Goal: Entertainment & Leisure: Browse casually

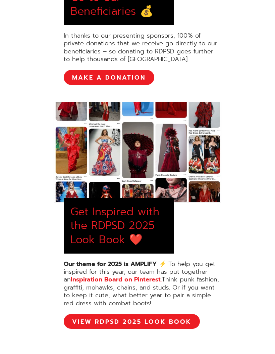
scroll to position [335, 0]
click at [109, 227] on div "Get Inspired with the RDPSD 2025 Look Book ❤️" at bounding box center [118, 226] width 97 height 42
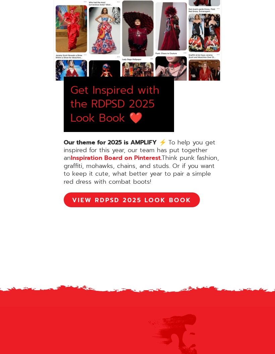
scroll to position [474, 0]
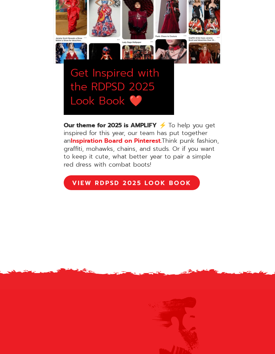
click at [169, 185] on link "View RDPSD 2025 Look Book" at bounding box center [132, 182] width 136 height 15
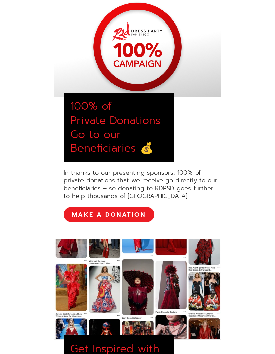
scroll to position [160, 0]
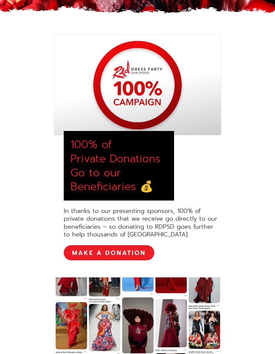
click at [116, 174] on div "100% of Private Donations Go to our Beneficiaries 💰" at bounding box center [118, 166] width 97 height 56
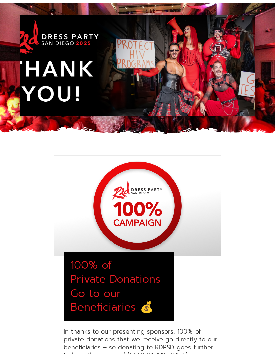
scroll to position [0, 0]
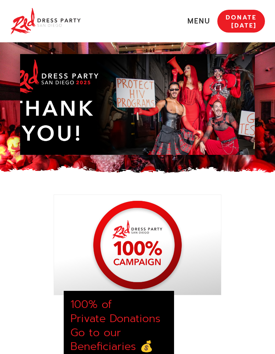
click at [197, 26] on link "MENU" at bounding box center [162, 21] width 109 height 9
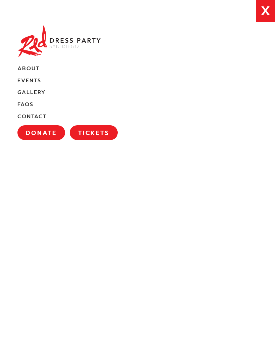
click at [35, 91] on link "Gallery" at bounding box center [31, 92] width 28 height 7
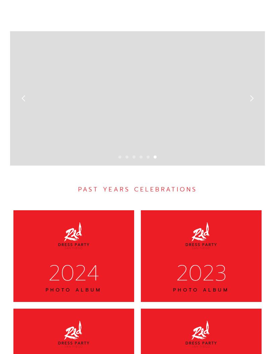
scroll to position [2371, 0]
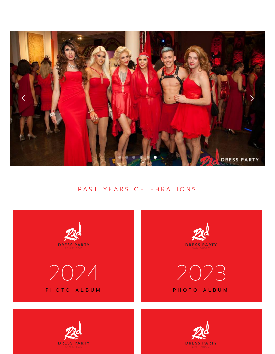
click at [89, 259] on div "2024" at bounding box center [73, 273] width 103 height 28
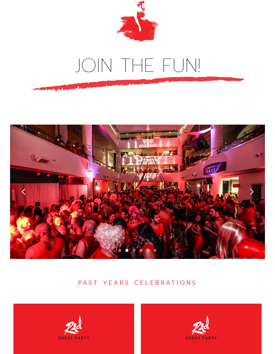
scroll to position [2280, 0]
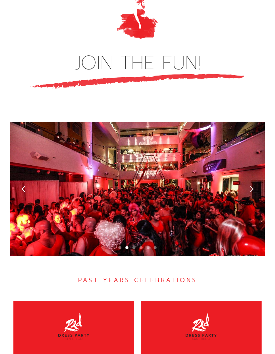
click at [92, 188] on div "2 of 6" at bounding box center [137, 189] width 255 height 134
click at [256, 165] on div "next slide" at bounding box center [251, 189] width 27 height 134
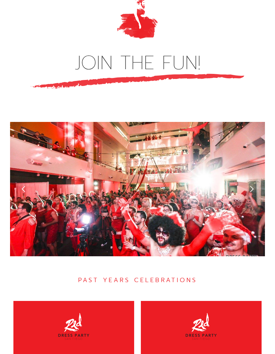
scroll to position [2280, 0]
click at [252, 162] on div "next slide" at bounding box center [251, 189] width 27 height 134
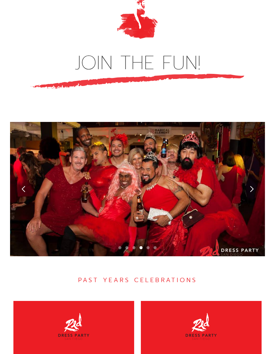
click at [251, 150] on div "next slide" at bounding box center [251, 189] width 27 height 134
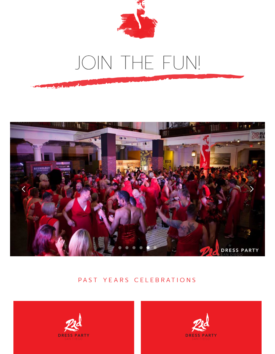
click at [246, 154] on div "next slide" at bounding box center [251, 189] width 27 height 134
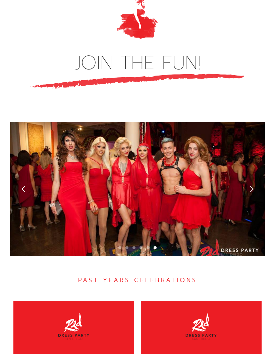
click at [252, 185] on div "next slide" at bounding box center [251, 188] width 7 height 7
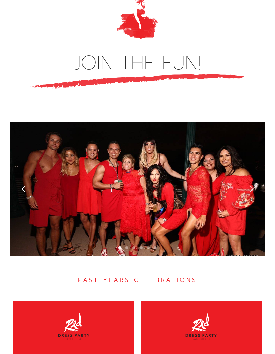
click at [251, 185] on div "next slide" at bounding box center [251, 188] width 7 height 7
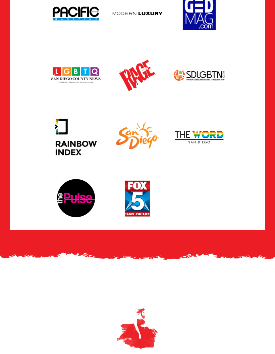
scroll to position [1970, 0]
